Goal: Task Accomplishment & Management: Manage account settings

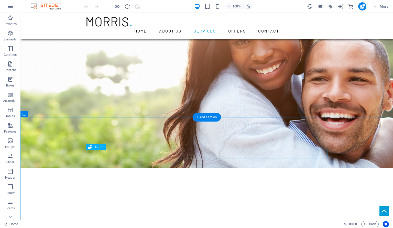
scroll to position [433, 0]
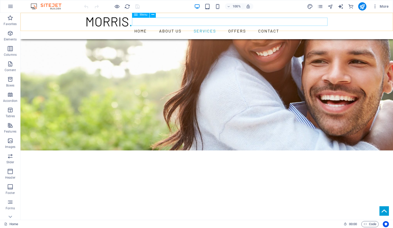
click at [196, 27] on nav "Home About us Services Offers Contact" at bounding box center [207, 31] width 242 height 8
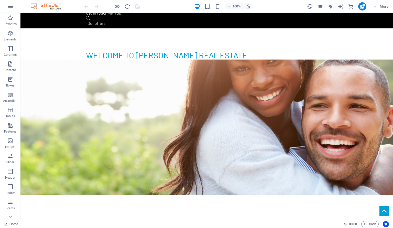
scroll to position [0, 0]
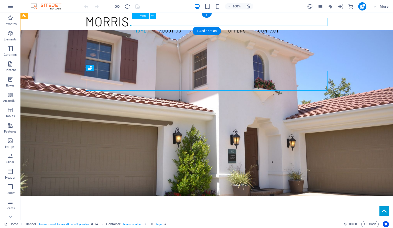
click at [196, 27] on nav "Home About us Services Offers Contact" at bounding box center [207, 31] width 242 height 8
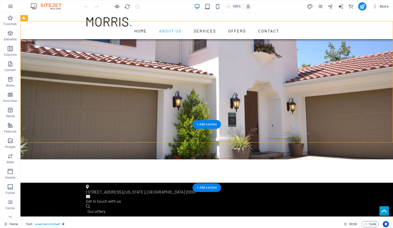
scroll to position [144, 0]
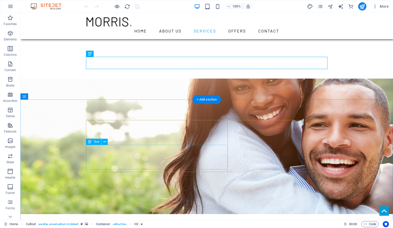
scroll to position [433, 0]
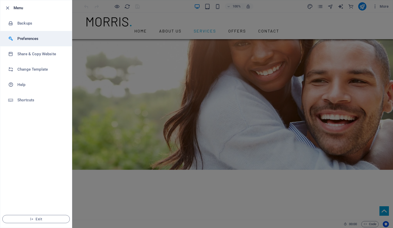
click at [39, 36] on h6 "Preferences" at bounding box center [40, 39] width 47 height 6
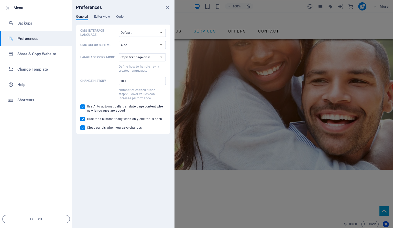
click at [313, 79] on div at bounding box center [196, 114] width 393 height 228
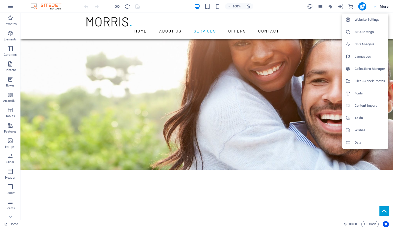
click at [380, 18] on h6 "Website Settings" at bounding box center [370, 20] width 30 height 6
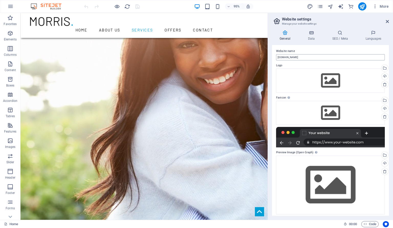
scroll to position [0, 0]
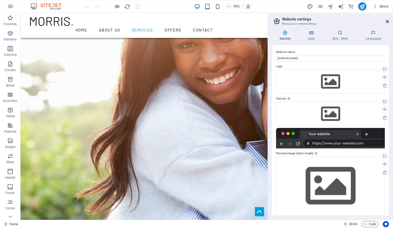
click at [388, 21] on icon at bounding box center [387, 21] width 3 height 4
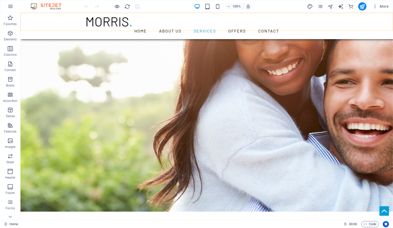
scroll to position [426, 0]
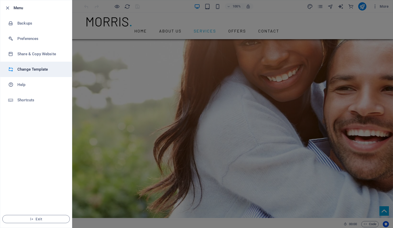
click at [24, 67] on h6 "Change Template" at bounding box center [40, 69] width 47 height 6
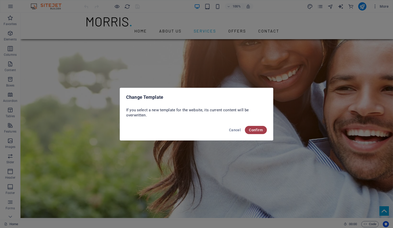
click at [255, 129] on span "Confirm" at bounding box center [256, 130] width 14 height 4
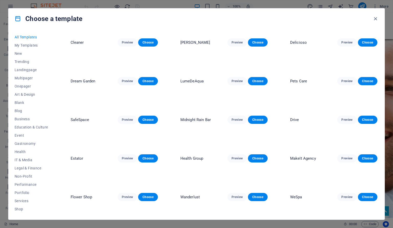
scroll to position [374, 0]
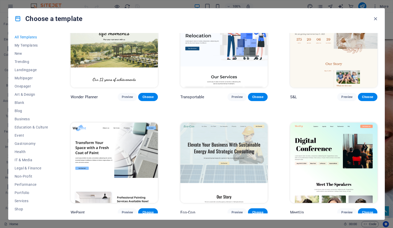
click at [133, 161] on img at bounding box center [114, 163] width 87 height 80
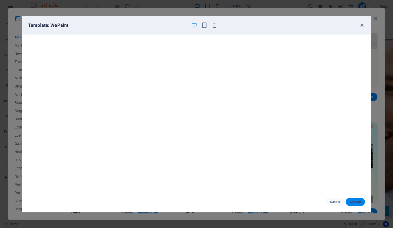
click at [356, 202] on span "Choose" at bounding box center [355, 202] width 11 height 4
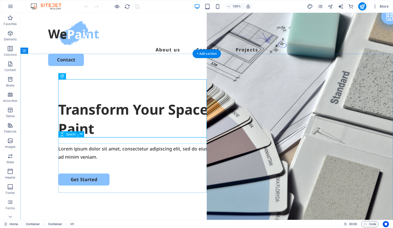
click at [123, 149] on div "Lorem ipsum dolor sit amet, consectetur adipiscing elit, sed do eiusmod tempor …" at bounding box center [206, 153] width 297 height 17
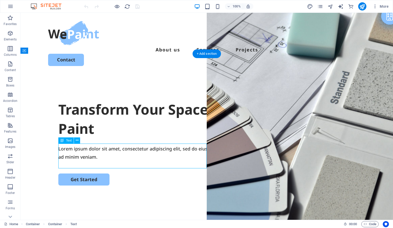
click at [120, 152] on div "Lorem ipsum dolor sit amet, consectetur adipiscing elit, sed do eiusmod tempor …" at bounding box center [206, 153] width 297 height 17
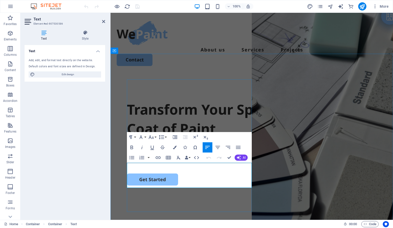
click at [157, 161] on p "Lorem ipsum dolor sit amet, consectetur adipiscing elit, sed do eiusmod tempor …" at bounding box center [252, 153] width 250 height 17
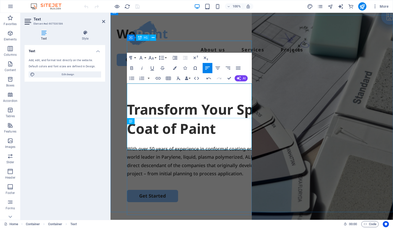
scroll to position [1935, 4]
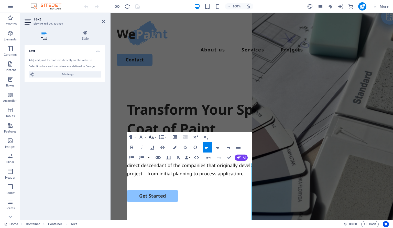
click at [153, 137] on icon "button" at bounding box center [151, 137] width 6 height 6
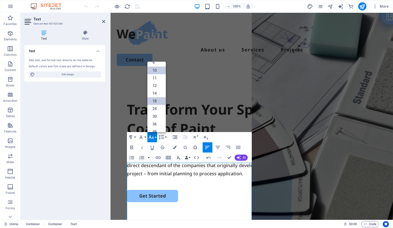
scroll to position [0, 0]
click at [154, 104] on link "14" at bounding box center [157, 106] width 18 height 8
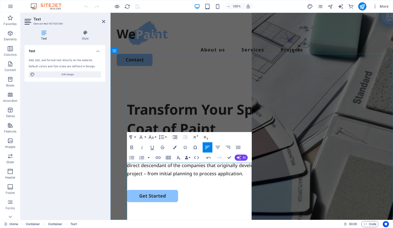
click at [170, 178] on p "With over 50 years of experience in conformal coating engineering and applicati…" at bounding box center [252, 161] width 250 height 33
click at [152, 136] on icon "button" at bounding box center [151, 137] width 6 height 6
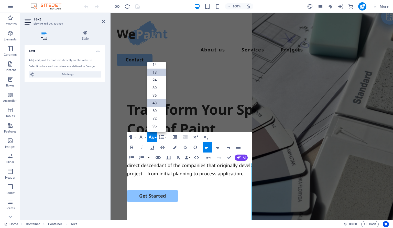
scroll to position [41, 0]
click at [157, 66] on link "14" at bounding box center [157, 65] width 18 height 8
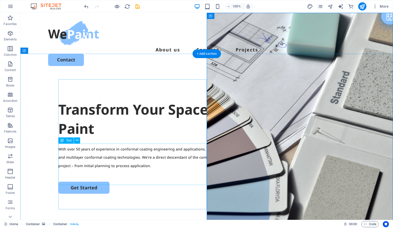
click at [131, 157] on div "With over 50 years of experience in conformal coating engineering and applicati…" at bounding box center [206, 157] width 297 height 25
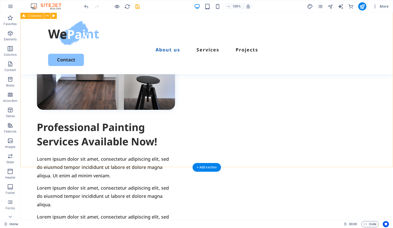
scroll to position [144, 0]
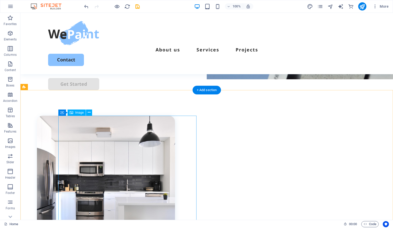
click at [163, 143] on figure at bounding box center [106, 185] width 138 height 138
click at [79, 114] on span "Image" at bounding box center [79, 112] width 8 height 3
click at [80, 145] on figure at bounding box center [106, 185] width 138 height 138
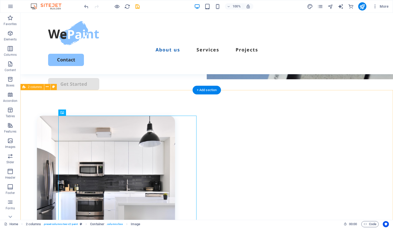
click at [94, 145] on figure at bounding box center [106, 185] width 138 height 138
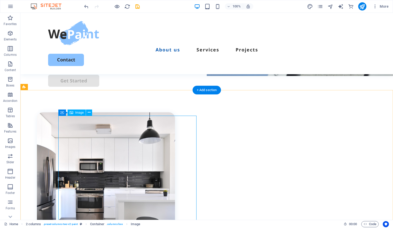
select select "%"
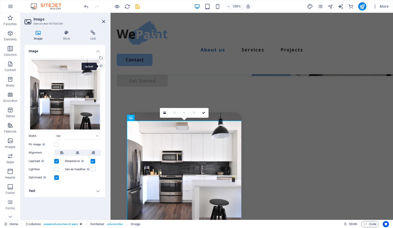
click at [102, 67] on div "Upload" at bounding box center [101, 67] width 8 height 8
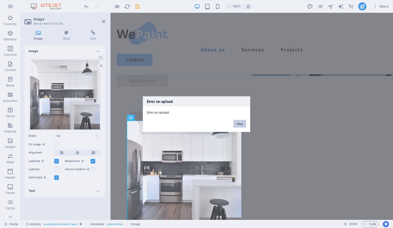
click at [240, 125] on button "Okay" at bounding box center [240, 124] width 13 height 8
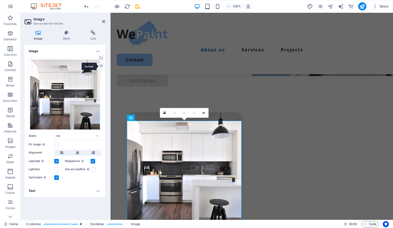
click at [102, 66] on div "Upload" at bounding box center [101, 67] width 8 height 8
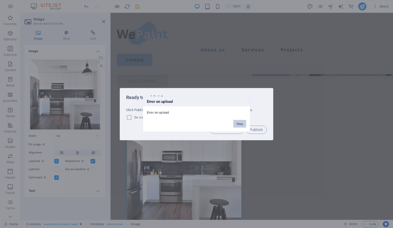
click at [239, 125] on button "Okay" at bounding box center [240, 124] width 13 height 8
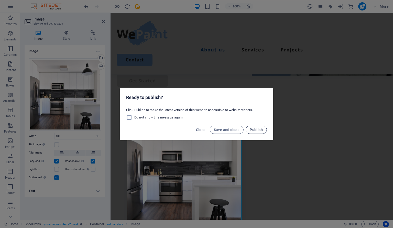
click at [257, 129] on span "Publish" at bounding box center [256, 130] width 13 height 4
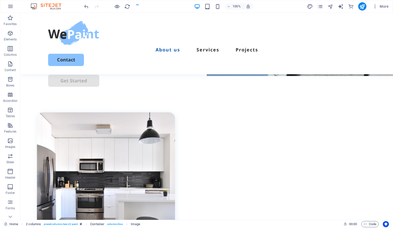
scroll to position [144, 0]
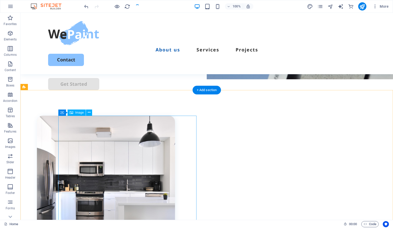
click at [131, 152] on figure at bounding box center [106, 185] width 138 height 138
click at [78, 112] on span "Image" at bounding box center [79, 112] width 8 height 3
click at [90, 114] on icon at bounding box center [89, 112] width 3 height 5
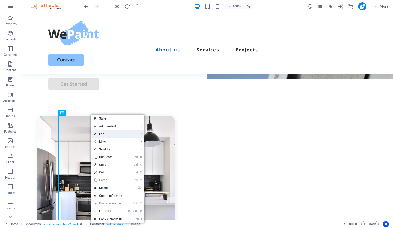
click at [103, 132] on link "⏎ Edit" at bounding box center [108, 134] width 34 height 8
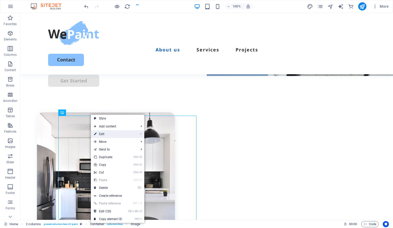
select select "%"
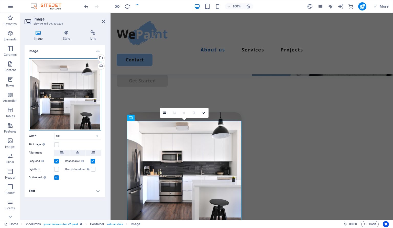
click at [61, 101] on div "Drag files here, click to choose files or select files from Files or our free s…" at bounding box center [65, 94] width 72 height 72
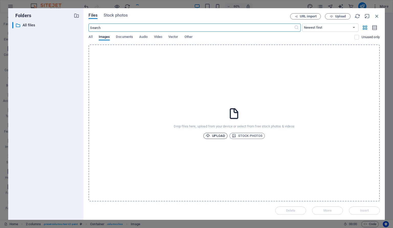
click at [214, 134] on span "Upload" at bounding box center [215, 136] width 19 height 6
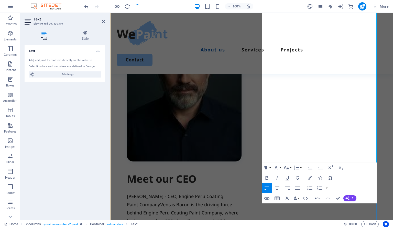
scroll to position [292, 0]
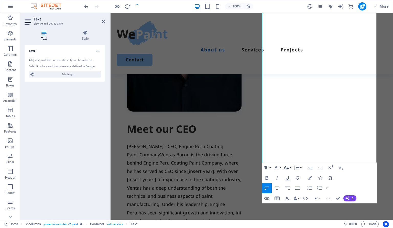
click at [289, 167] on icon "button" at bounding box center [287, 168] width 6 height 6
click at [291, 130] on link "12" at bounding box center [292, 129] width 18 height 8
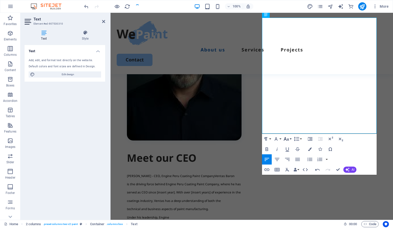
click at [288, 139] on icon "button" at bounding box center [286, 139] width 5 height 4
click at [293, 72] on link "14" at bounding box center [292, 71] width 18 height 8
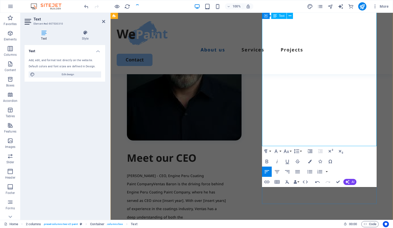
scroll to position [275, 0]
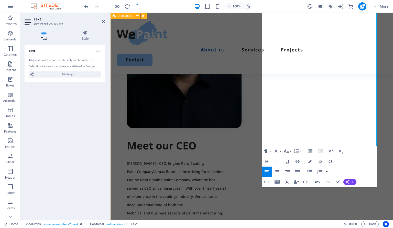
click at [227, 187] on div "Meet our CEO Lorem ipsum dolor sit amet, consectetur adipiscing elit, sed do ei…" at bounding box center [252, 175] width 283 height 433
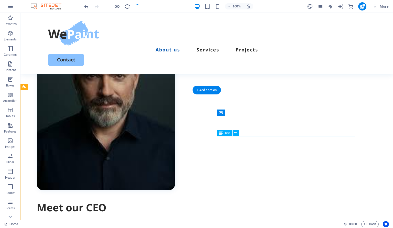
scroll to position [288, 0]
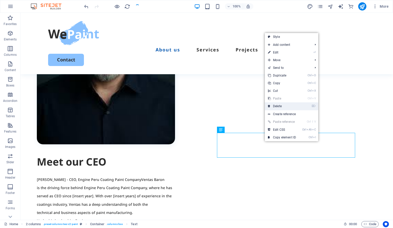
click at [281, 107] on link "⌦ Delete" at bounding box center [282, 106] width 34 height 8
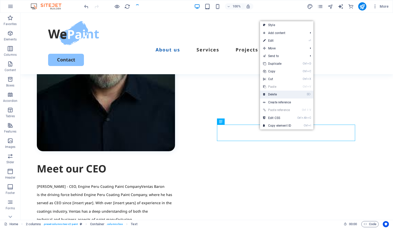
click at [275, 91] on link "⌦ Delete" at bounding box center [277, 95] width 34 height 8
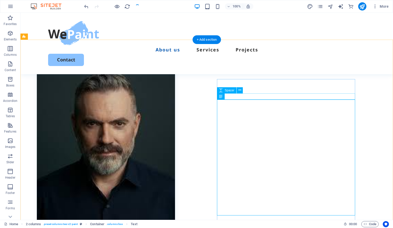
scroll to position [137, 0]
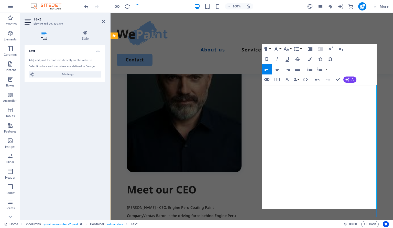
scroll to position [285, 0]
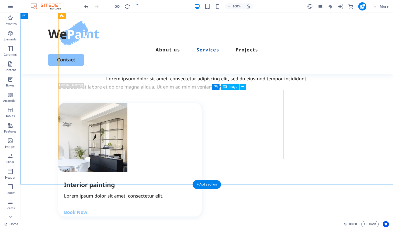
scroll to position [433, 0]
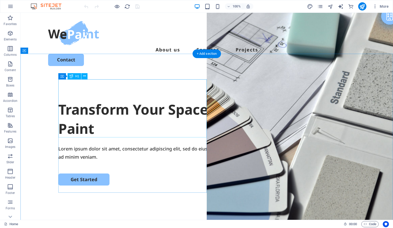
click at [135, 124] on div "Transform Your Space with a Fresh Coat of Paint" at bounding box center [206, 119] width 297 height 39
click at [132, 153] on div "Lorem ipsum dolor sit amet, consectetur adipiscing elit, sed do eiusmod tempor …" at bounding box center [206, 153] width 297 height 17
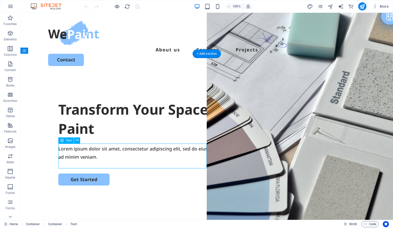
click at [132, 153] on div "Lorem ipsum dolor sit amet, consectetur adipiscing elit, sed do eiusmod tempor …" at bounding box center [206, 153] width 297 height 17
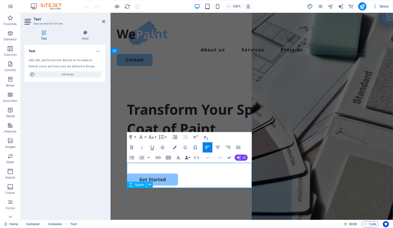
click at [217, 186] on div "Transform Your Space with a Fresh Coat of Paint Lorem ipsum dolor sit amet, con…" at bounding box center [252, 143] width 250 height 86
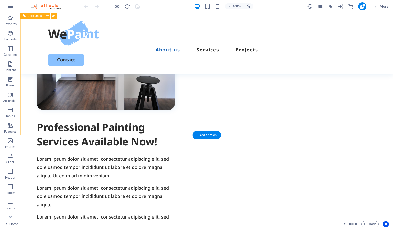
scroll to position [144, 0]
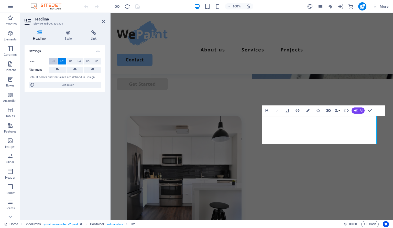
click at [55, 60] on span "H1" at bounding box center [53, 61] width 3 height 6
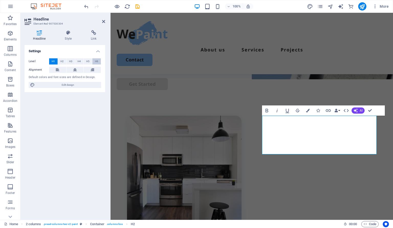
click at [96, 60] on span "H6" at bounding box center [96, 61] width 3 height 6
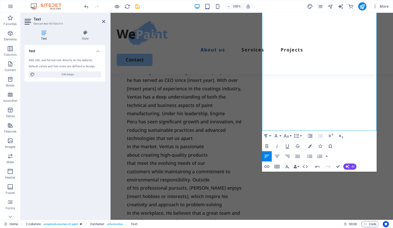
scroll to position [288, 0]
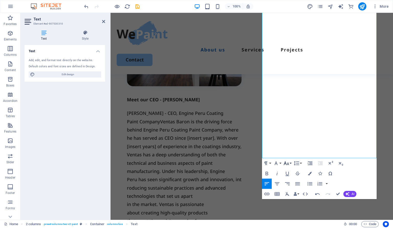
click at [289, 163] on icon "button" at bounding box center [287, 163] width 6 height 6
click at [290, 125] on link "12" at bounding box center [292, 125] width 18 height 8
click at [242, 125] on p "Ventas Baron - CEO, Engine Peru Coating Paint CompanyVentas Baron is the drivin…" at bounding box center [184, 200] width 115 height 183
click at [286, 164] on icon "button" at bounding box center [286, 164] width 5 height 4
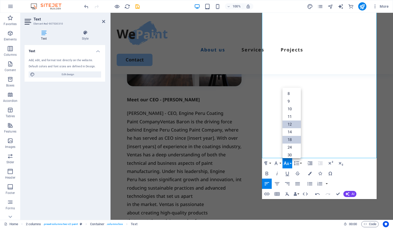
click at [292, 123] on link "12" at bounding box center [292, 125] width 18 height 8
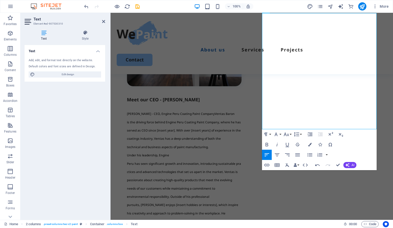
scroll to position [259, 0]
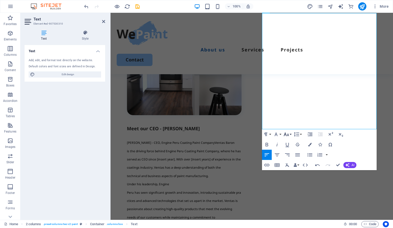
click at [288, 134] on icon "button" at bounding box center [287, 134] width 6 height 6
click at [292, 104] on link "14" at bounding box center [292, 103] width 18 height 8
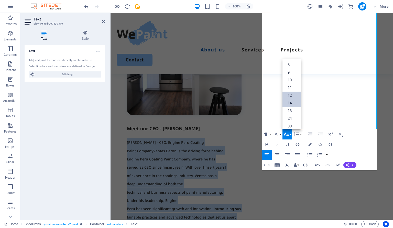
scroll to position [272, 0]
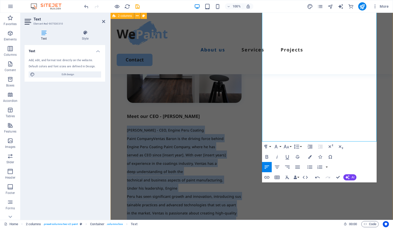
click at [234, 192] on div "Meet our CEO - Ventas Baron Lorem ipsum dolor sit amet, consectetur adipiscing …" at bounding box center [252, 161] width 283 height 396
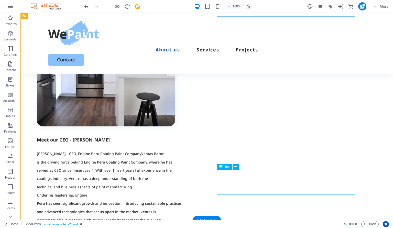
scroll to position [243, 0]
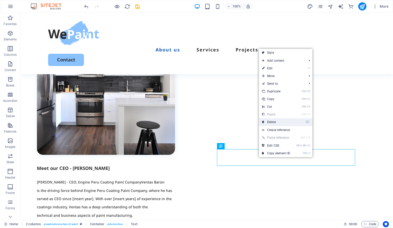
click at [273, 122] on link "⌦ Delete" at bounding box center [276, 122] width 34 height 8
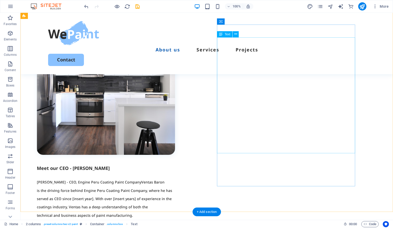
scroll to position [235, 0]
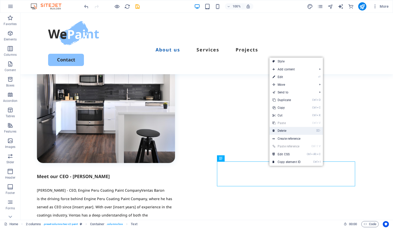
click at [280, 131] on link "⌦ Delete" at bounding box center [287, 131] width 34 height 8
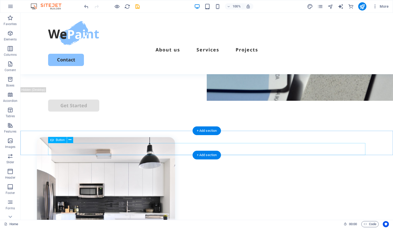
scroll to position [79, 0]
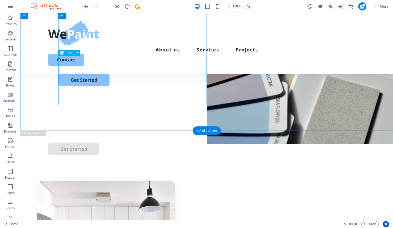
click at [130, 62] on div "Lorem ipsum dolor sit amet, consectetur adipiscing elit, sed do eiusmod tempor …" at bounding box center [206, 53] width 297 height 17
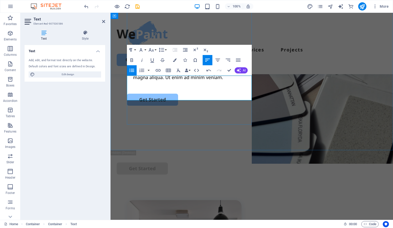
click at [161, 81] on li "Lorem ipsum dolor sit amet, consectetur adipiscing elit, sed do eiusmod tempor …" at bounding box center [255, 73] width 244 height 17
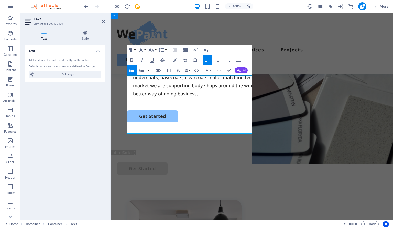
scroll to position [46, 0]
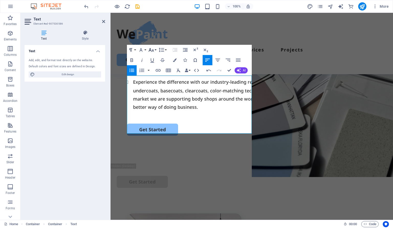
click at [155, 49] on button "Font Size" at bounding box center [153, 50] width 10 height 10
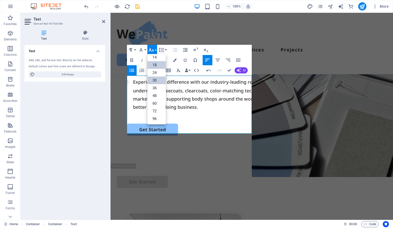
scroll to position [0, 0]
click at [155, 89] on link "12" at bounding box center [157, 91] width 18 height 8
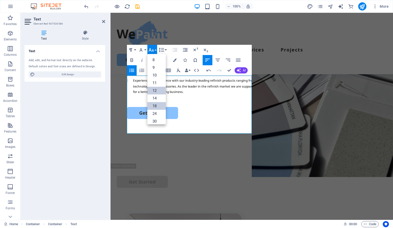
scroll to position [57, 0]
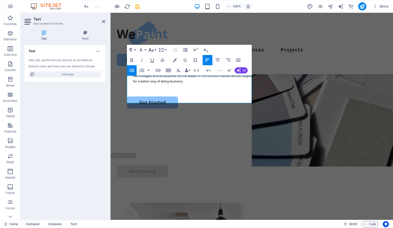
click at [153, 50] on icon "button" at bounding box center [151, 50] width 5 height 4
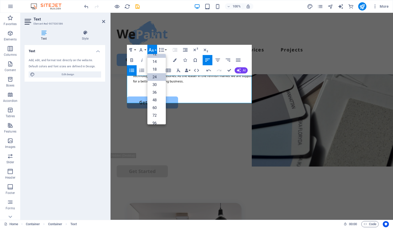
click at [156, 75] on link "24" at bounding box center [157, 77] width 18 height 8
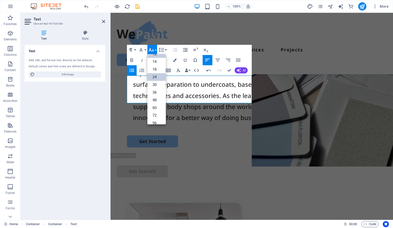
scroll to position [46, 0]
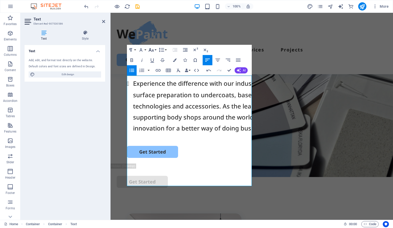
click at [155, 50] on button "Font Size" at bounding box center [153, 50] width 10 height 10
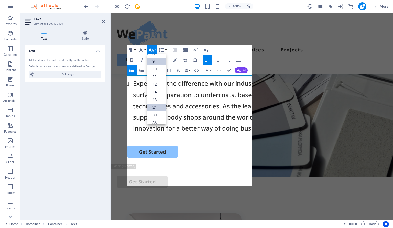
scroll to position [0, 0]
click at [157, 89] on link "12" at bounding box center [157, 91] width 18 height 8
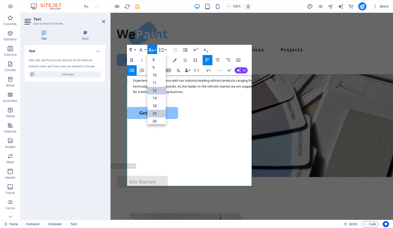
scroll to position [57, 0]
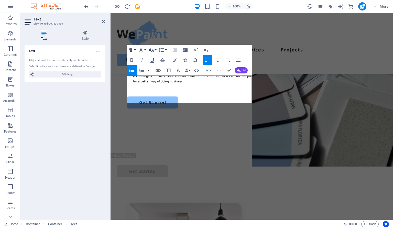
click at [152, 49] on icon "button" at bounding box center [151, 50] width 6 height 6
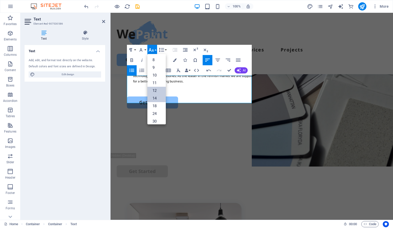
scroll to position [37, 0]
click at [155, 66] on link "18" at bounding box center [157, 70] width 18 height 8
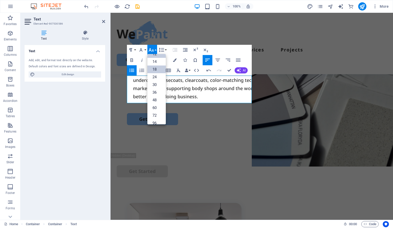
scroll to position [46, 0]
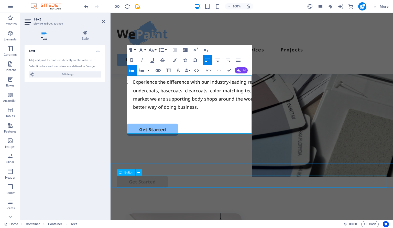
click at [207, 184] on div "Get Started" at bounding box center [252, 182] width 270 height 12
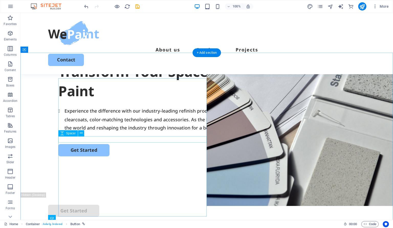
scroll to position [0, 0]
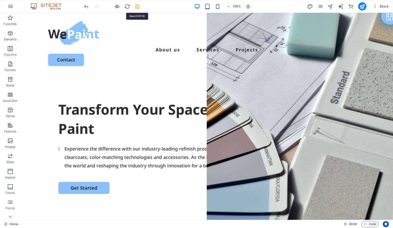
click at [137, 8] on icon "save" at bounding box center [138, 7] width 6 height 6
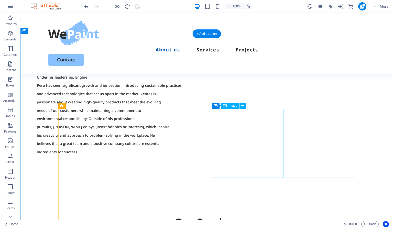
scroll to position [433, 0]
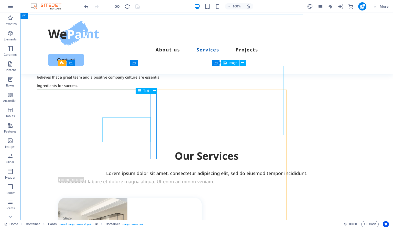
scroll to position [433, 0]
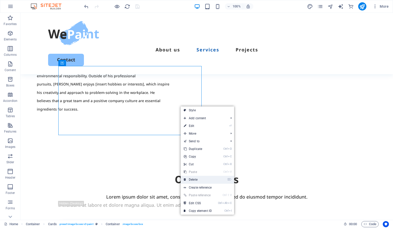
click at [194, 179] on link "⌦ Delete" at bounding box center [198, 180] width 34 height 8
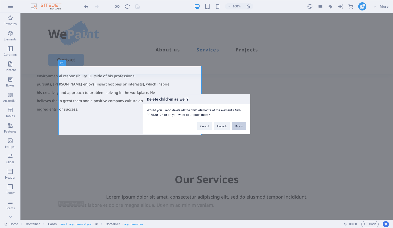
click at [241, 126] on button "Delete" at bounding box center [239, 126] width 14 height 8
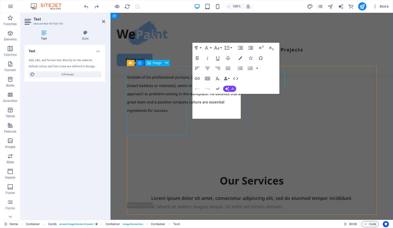
scroll to position [456, 0]
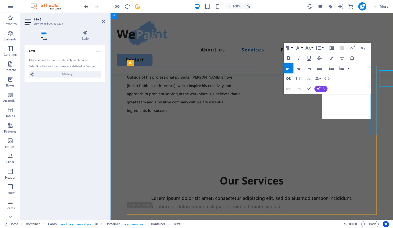
scroll to position [456, 0]
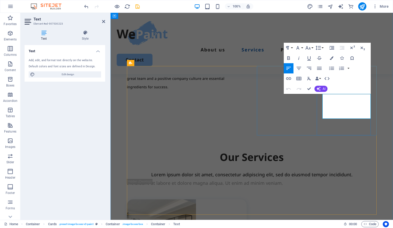
drag, startPoint x: 421, startPoint y: 106, endPoint x: 331, endPoint y: 106, distance: 90.1
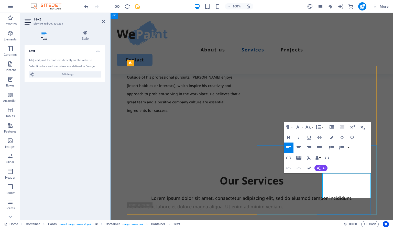
scroll to position [456, 0]
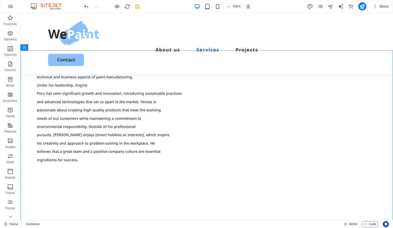
scroll to position [373, 0]
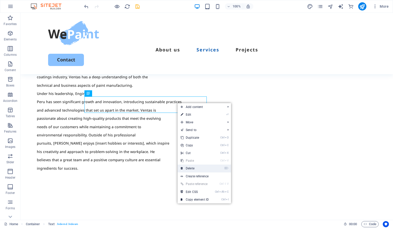
click at [193, 165] on link "⌦ Delete" at bounding box center [195, 169] width 34 height 8
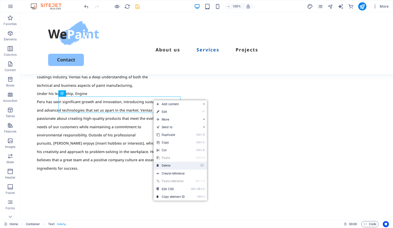
click at [164, 166] on link "⌦ Delete" at bounding box center [171, 166] width 34 height 8
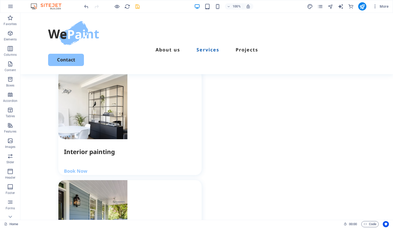
scroll to position [569, 0]
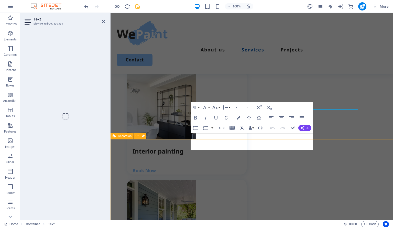
scroll to position [593, 0]
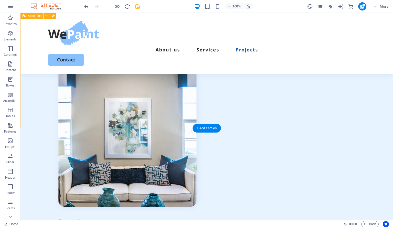
scroll to position [1290, 0]
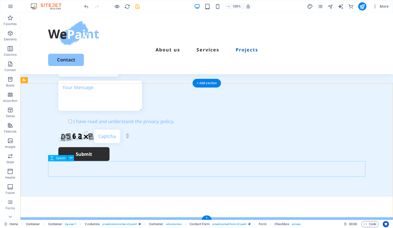
scroll to position [1458, 0]
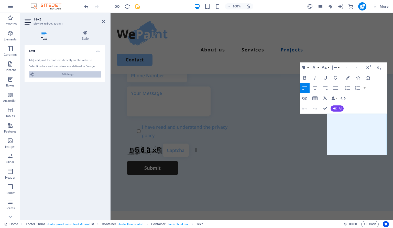
click at [68, 75] on span "Edit design" at bounding box center [67, 74] width 63 height 6
select select "px"
select select "500"
select select "px"
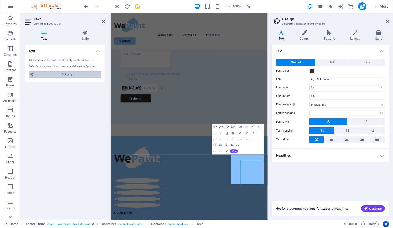
scroll to position [1273, 0]
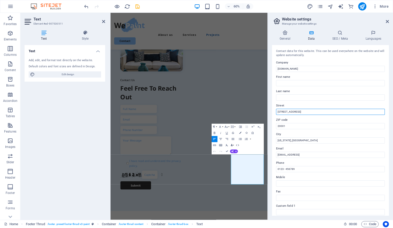
click at [296, 111] on input "401 F St NW" at bounding box center [330, 112] width 109 height 6
paste input "173 St. David Street South David Street South Noelville, Ontario P0M2N0 CA"
click at [307, 112] on input "173 St. David Street South David Street South Noelville, Ontario P0M2N0 CA" at bounding box center [330, 112] width 109 height 6
drag, startPoint x: 308, startPoint y: 111, endPoint x: 324, endPoint y: 111, distance: 16.4
click at [324, 111] on input "173 St. David Street South David Street South Noelville, Ontario P0M2N0 CA" at bounding box center [330, 112] width 109 height 6
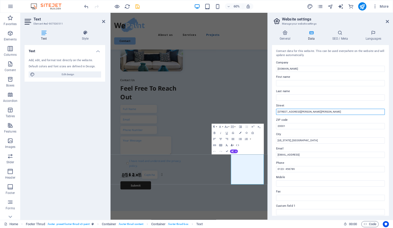
click at [334, 113] on input "173 St. David Street South David Street South Noelville, Ontario P0M2N0 CA" at bounding box center [330, 112] width 109 height 6
type input "173 St. David Street South David Street South Noelville, Ontario P0M2N0 CA"
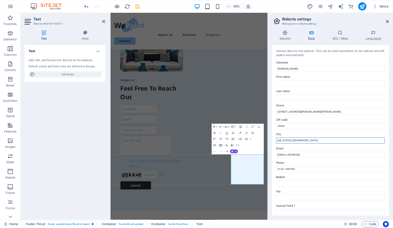
click at [297, 140] on input "Washington, DC" at bounding box center [330, 141] width 109 height 6
paste input "Noelville"
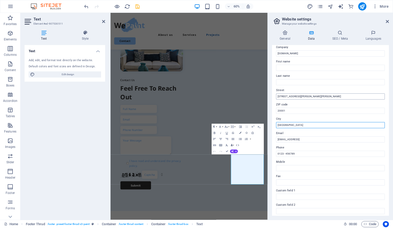
scroll to position [0, 0]
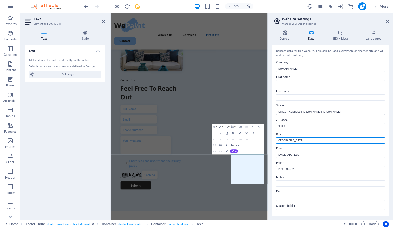
type input "Noelville"
click at [349, 112] on input "173 St. David Street South David Street South Noelville, Ontario P0M2N0 CA" at bounding box center [330, 112] width 109 height 6
drag, startPoint x: 350, startPoint y: 111, endPoint x: 359, endPoint y: 112, distance: 9.0
click at [359, 112] on input "173 St. David Street South David Street South Noelville, Ontario P0M2N0 CA" at bounding box center [330, 112] width 109 height 6
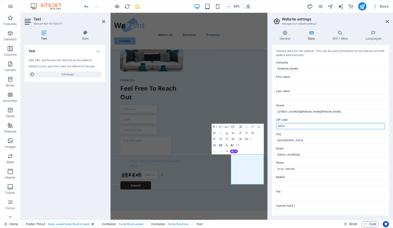
click at [297, 127] on input "20001" at bounding box center [330, 126] width 109 height 6
paste input "P0M2N0"
click at [282, 126] on input "P0M2N0" at bounding box center [330, 126] width 109 height 6
type input "P0M 2N0"
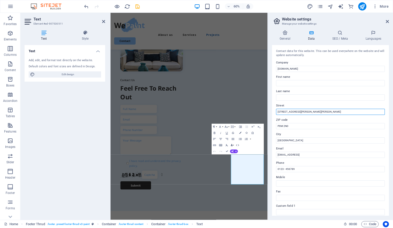
click at [371, 110] on input "173 St. David Street South David Street South Noelville, Ontario P0M2N0 CA" at bounding box center [330, 112] width 109 height 6
type input "173 St. David Street South David Street South Noelville, On"
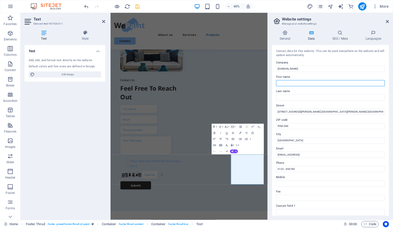
click at [346, 82] on input "First name" at bounding box center [330, 83] width 109 height 6
type input "Ventas"
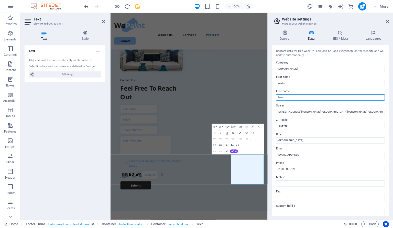
type input "Baron"
click at [349, 108] on label "Street" at bounding box center [330, 106] width 109 height 6
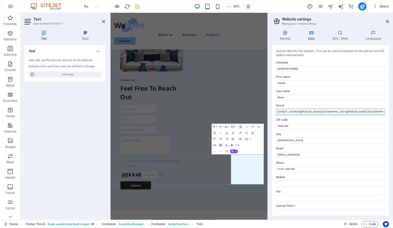
click at [349, 109] on input "173 St. David Street South David Street South Noelville, On" at bounding box center [330, 112] width 109 height 6
click at [350, 111] on input "173 St. David Street South David Street South Noelville, On" at bounding box center [330, 112] width 109 height 6
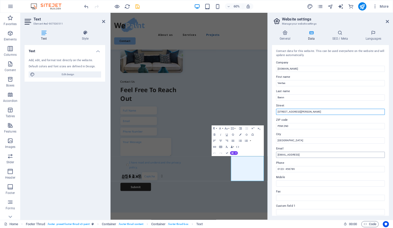
type input "173 St. David Street South"
click at [305, 154] on input "aa8492ecd289432f06224ab479bb88@cpanel.local" at bounding box center [330, 155] width 109 height 6
paste input "[EMAIL_ADDRESS][DOMAIN_NAME]"
type input "[EMAIL_ADDRESS][DOMAIN_NAME]"
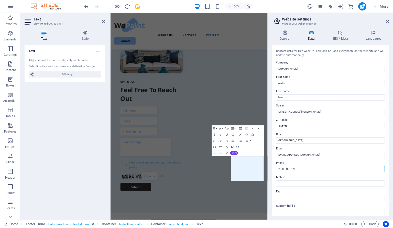
click at [278, 169] on input "0123 - 456789" at bounding box center [330, 169] width 109 height 6
click at [282, 168] on input "0123 - 456789" at bounding box center [330, 169] width 109 height 6
paste input "9285094907"
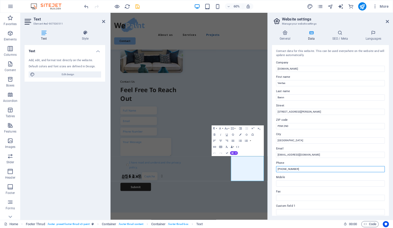
type input "[PHONE_NUMBER]"
click at [312, 176] on label "Mobile" at bounding box center [330, 177] width 109 height 6
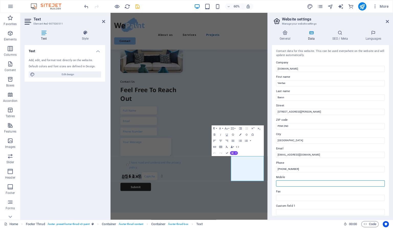
click at [312, 181] on input "Mobile" at bounding box center [330, 184] width 109 height 6
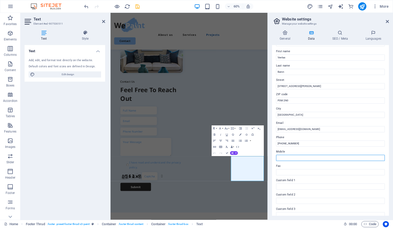
scroll to position [0, 0]
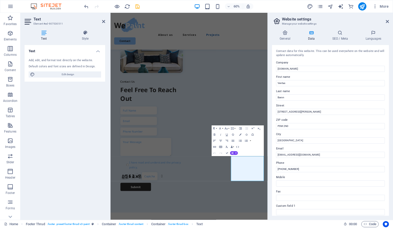
click at [137, 5] on icon "save" at bounding box center [138, 7] width 6 height 6
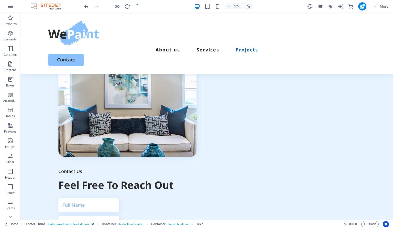
scroll to position [1447, 0]
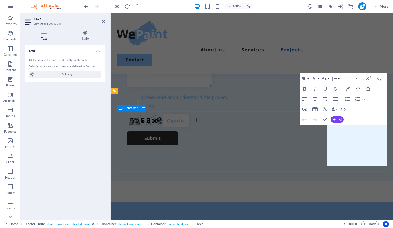
scroll to position [1407, 0]
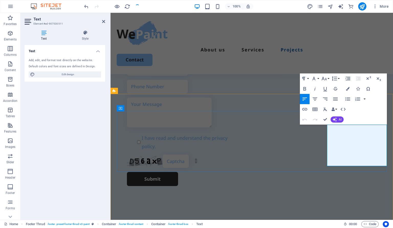
click at [82, 73] on span "Edit design" at bounding box center [67, 74] width 63 height 6
select select "px"
select select "500"
select select "px"
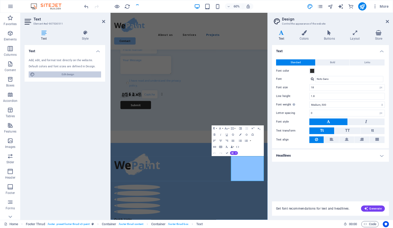
scroll to position [1270, 0]
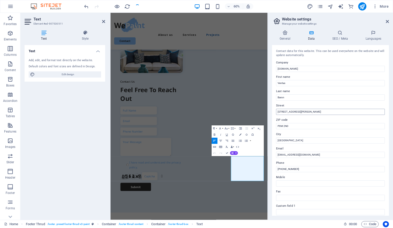
click at [312, 111] on input "173 St. David Street South" at bounding box center [330, 112] width 109 height 6
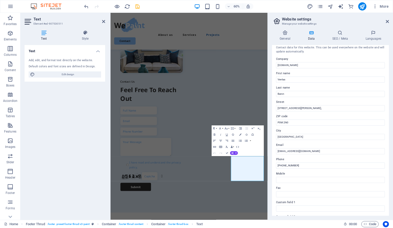
scroll to position [0, 0]
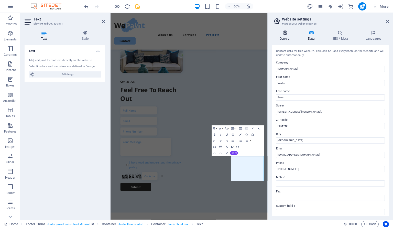
type input "[STREET_ADDRESS][PERSON_NAME],"
click at [285, 36] on h4 "General" at bounding box center [286, 35] width 28 height 11
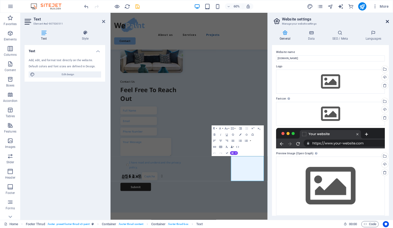
click at [387, 23] on icon at bounding box center [387, 21] width 3 height 4
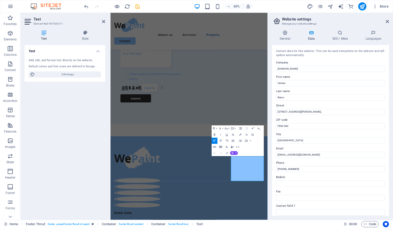
scroll to position [1270, 0]
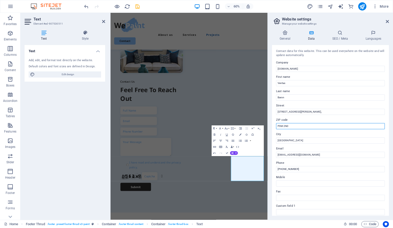
click at [302, 127] on input "P0M 2N0" at bounding box center [330, 126] width 109 height 6
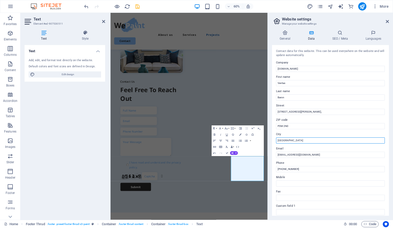
click at [302, 138] on input "Noelville" at bounding box center [330, 141] width 109 height 6
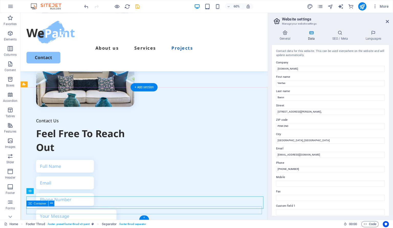
scroll to position [1397, 0]
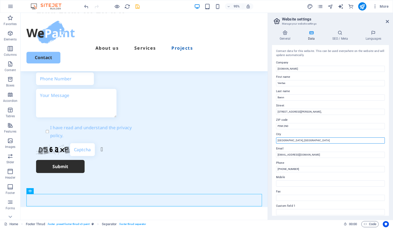
click at [289, 141] on input "[GEOGRAPHIC_DATA], [GEOGRAPHIC_DATA]" at bounding box center [330, 141] width 109 height 6
type input "[GEOGRAPHIC_DATA], [GEOGRAPHIC_DATA]"
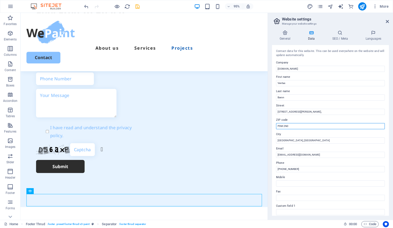
click at [277, 124] on input "P0M 2N0" at bounding box center [330, 126] width 109 height 6
type input "P0M 2N0"
click at [389, 22] on icon at bounding box center [387, 21] width 3 height 4
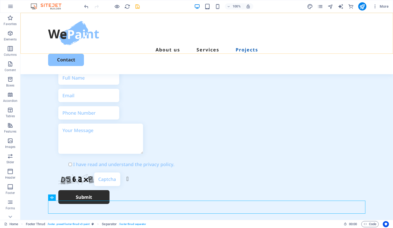
scroll to position [1450, 0]
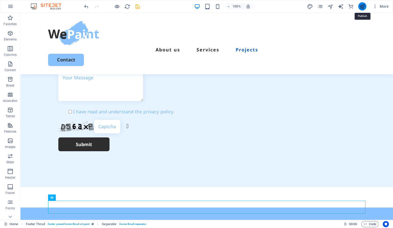
click at [365, 8] on icon "publish" at bounding box center [363, 7] width 6 height 6
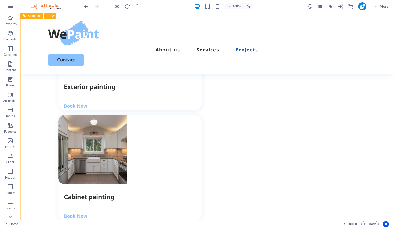
scroll to position [585, 0]
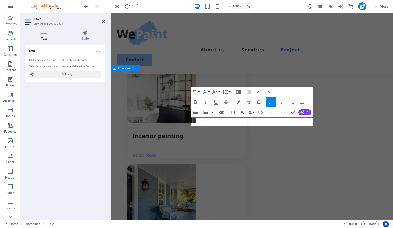
scroll to position [608, 0]
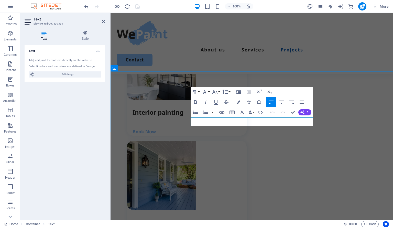
drag, startPoint x: 233, startPoint y: 123, endPoint x: 343, endPoint y: 119, distance: 110.7
click at [228, 92] on icon "button" at bounding box center [225, 92] width 5 height 4
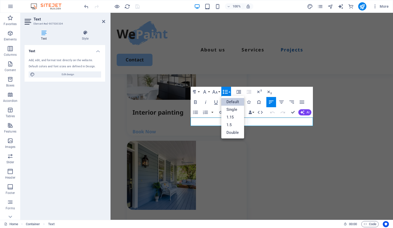
scroll to position [0, 0]
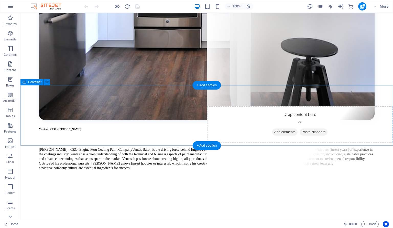
scroll to position [577, 0]
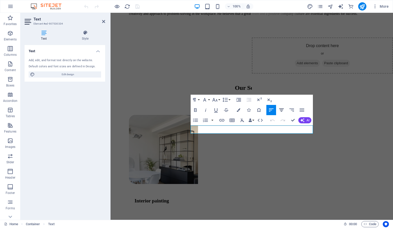
click at [283, 111] on icon "button" at bounding box center [282, 110] width 6 height 6
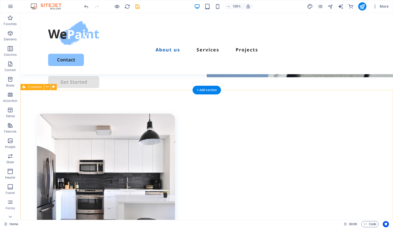
scroll to position [144, 0]
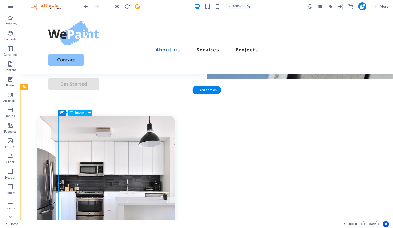
click at [153, 157] on figure at bounding box center [106, 185] width 138 height 138
click at [79, 137] on figure at bounding box center [106, 185] width 138 height 138
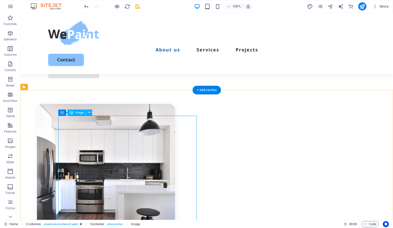
select select "%"
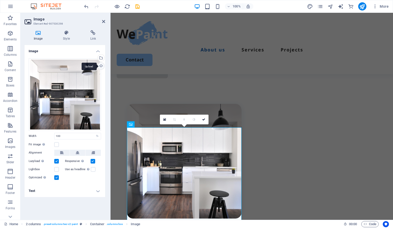
click at [101, 64] on div "Upload" at bounding box center [101, 67] width 8 height 8
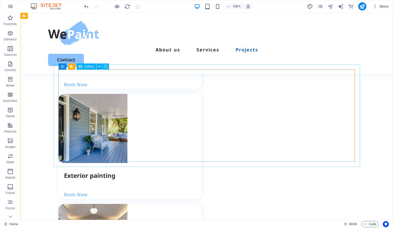
scroll to position [483, 0]
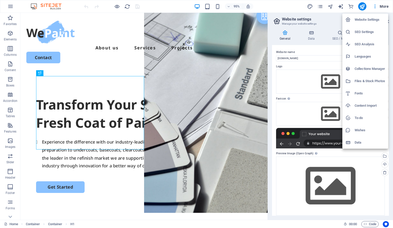
click at [364, 33] on h6 "SEO Settings" at bounding box center [370, 32] width 30 height 6
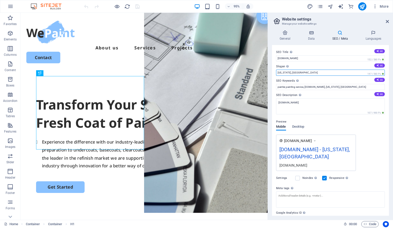
drag, startPoint x: 297, startPoint y: 72, endPoint x: 260, endPoint y: 72, distance: 37.1
click at [276, 72] on input "[US_STATE], [GEOGRAPHIC_DATA]" at bounding box center [330, 73] width 109 height 6
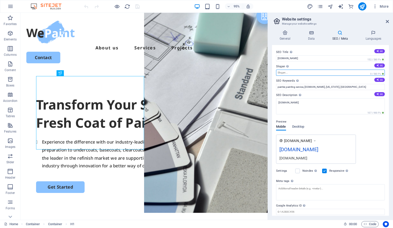
click at [312, 73] on input "Slogan The slogan of your website. AI" at bounding box center [330, 73] width 109 height 6
type input "We Paint"
click at [137, 7] on icon "save" at bounding box center [138, 7] width 6 height 6
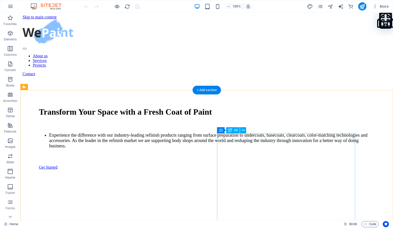
scroll to position [144, 0]
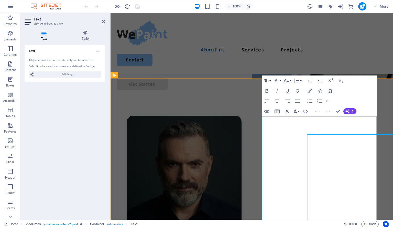
scroll to position [156, 0]
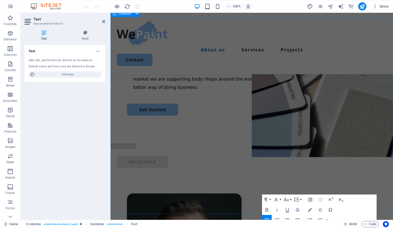
scroll to position [12, 0]
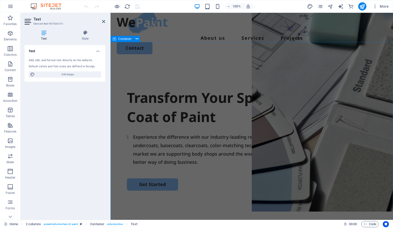
click at [221, 63] on div "Transform Your Space with a Fresh Coat of Paint Experience the difference with …" at bounding box center [252, 160] width 283 height 197
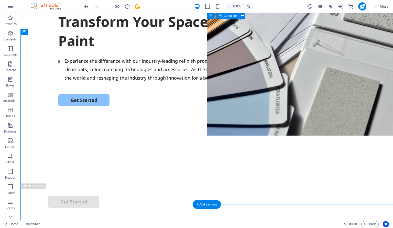
scroll to position [0, 0]
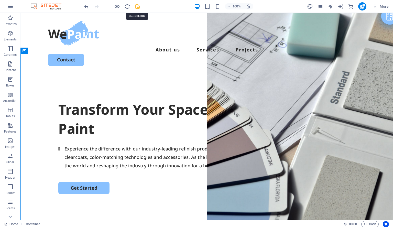
click at [138, 5] on icon "save" at bounding box center [138, 7] width 6 height 6
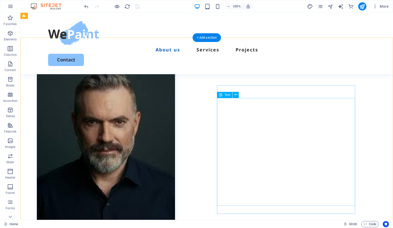
scroll to position [144, 0]
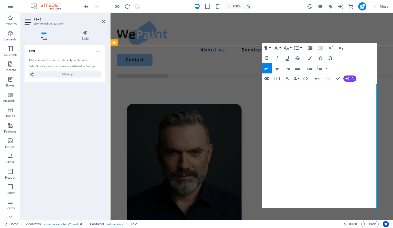
scroll to position [300, 0]
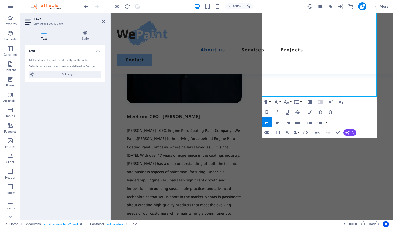
click at [155, 16] on div "About us Services Projects Contact" at bounding box center [252, 43] width 283 height 61
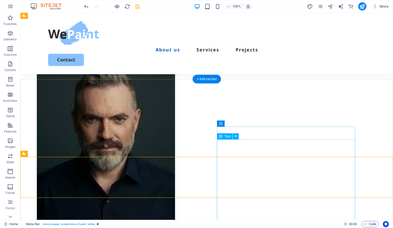
scroll to position [155, 0]
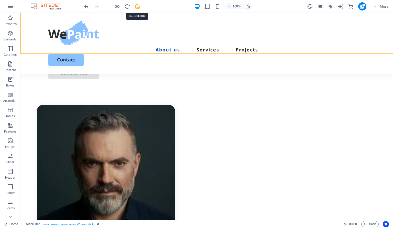
click at [136, 6] on icon "save" at bounding box center [138, 7] width 6 height 6
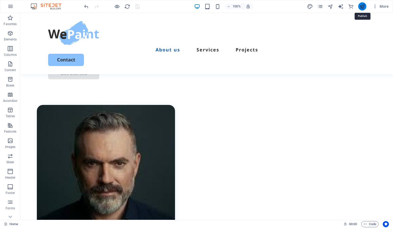
click at [365, 8] on icon "publish" at bounding box center [363, 7] width 6 height 6
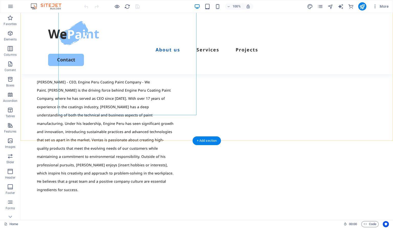
scroll to position [433, 0]
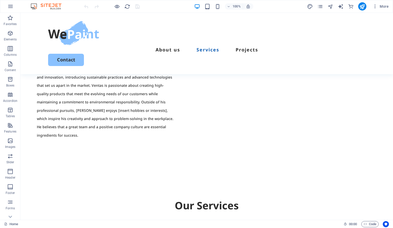
click at [384, 13] on section "Home Favorites Elements Columns Content Boxes Accordion Tables Features Images …" at bounding box center [196, 114] width 393 height 228
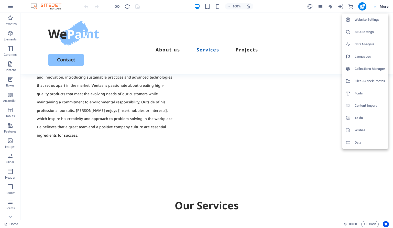
click at [0, 0] on h6 "SEO Settings" at bounding box center [0, 0] width 0 height 0
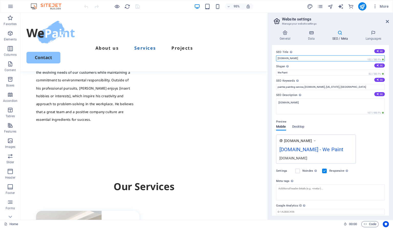
click at [307, 59] on input "[DOMAIN_NAME]" at bounding box center [330, 58] width 109 height 6
click at [306, 58] on input "[DOMAIN_NAME]" at bounding box center [330, 58] width 109 height 6
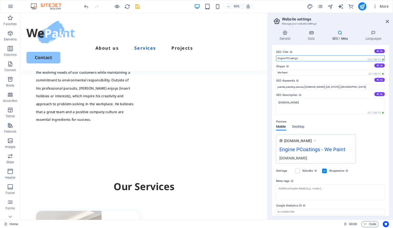
click at [286, 61] on input "Engine PCoatings" at bounding box center [330, 58] width 109 height 6
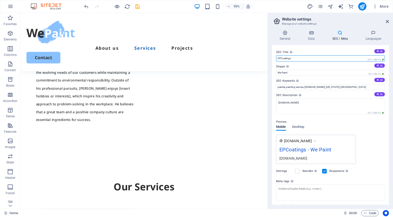
click at [280, 61] on input "EPCoatings" at bounding box center [330, 58] width 109 height 6
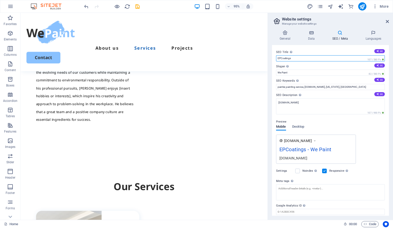
click at [281, 58] on input "EPCoatings" at bounding box center [330, 58] width 109 height 6
type input "EP Coatings"
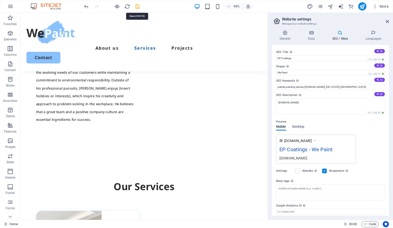
click at [0, 0] on icon "save" at bounding box center [0, 0] width 0 height 0
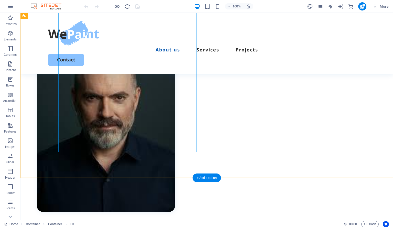
scroll to position [288, 0]
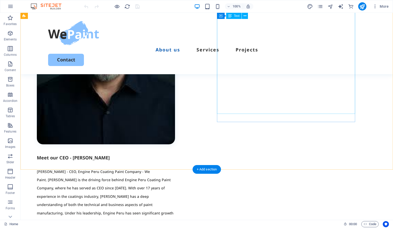
click at [175, 167] on div "[PERSON_NAME] - CEO, Engine Peru Coating Paint Company - We Paint. [PERSON_NAME…" at bounding box center [106, 225] width 138 height 116
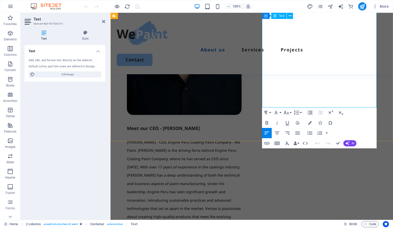
scroll to position [289, 0]
click at [241, 139] on span "[PERSON_NAME] - CEO, Engine Peru Coating Paint Company - We Paint. [PERSON_NAME…" at bounding box center [184, 203] width 114 height 129
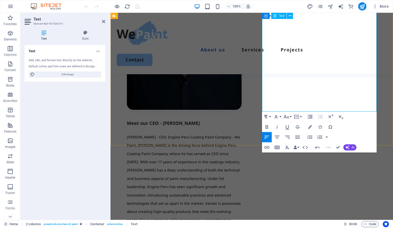
click at [241, 135] on span "[PERSON_NAME] - CEO, Engine Peru Coating Paint Company - We Paint. [PERSON_NAME…" at bounding box center [184, 199] width 114 height 129
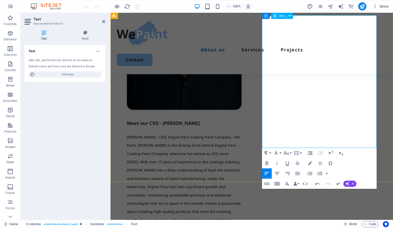
scroll to position [149, 0]
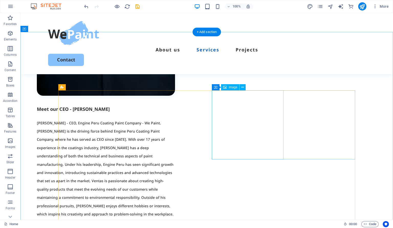
scroll to position [282, 0]
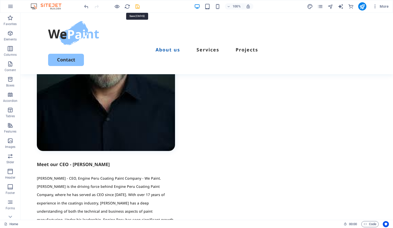
click at [136, 7] on icon "save" at bounding box center [138, 7] width 6 height 6
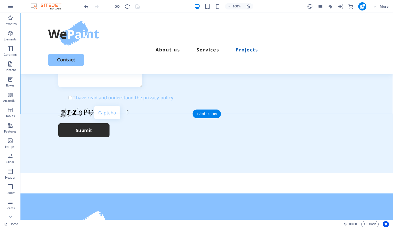
scroll to position [1493, 0]
